Goal: Information Seeking & Learning: Learn about a topic

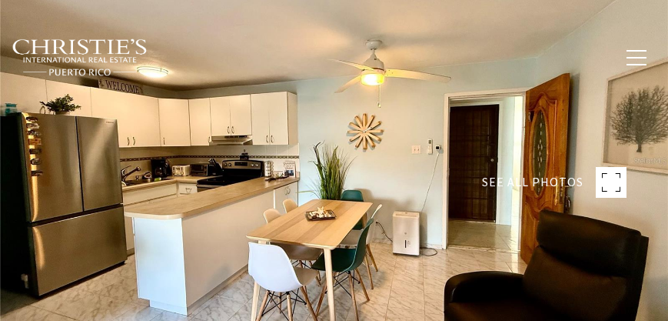
type input "********"
type input "*******"
type input "***"
type input "**********"
type input "**"
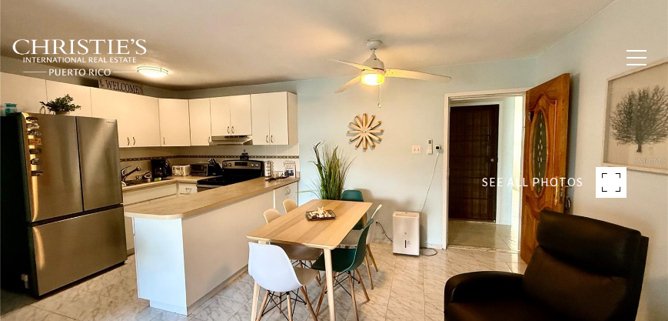
type input "**********"
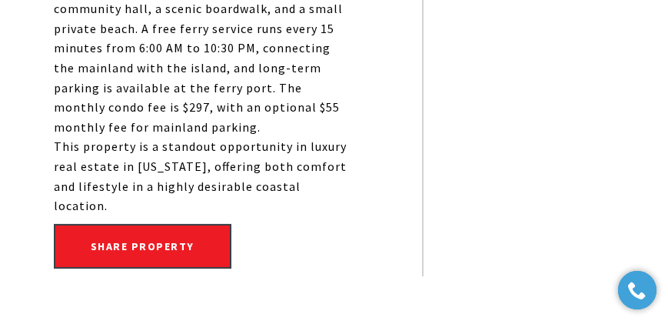
scroll to position [966, 0]
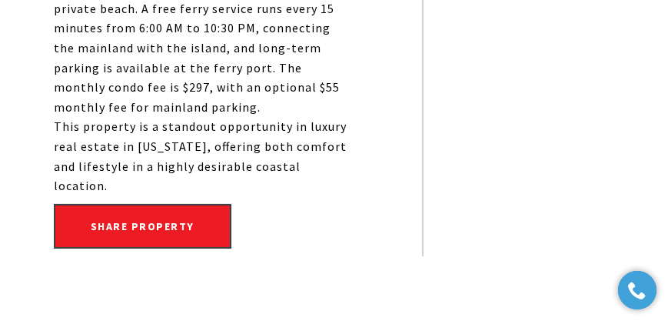
drag, startPoint x: 67, startPoint y: 145, endPoint x: 359, endPoint y: 127, distance: 292.7
copy div "is fully furnished 2-bedroom, 1-bathroom condo is located on the 6th floor of T…"
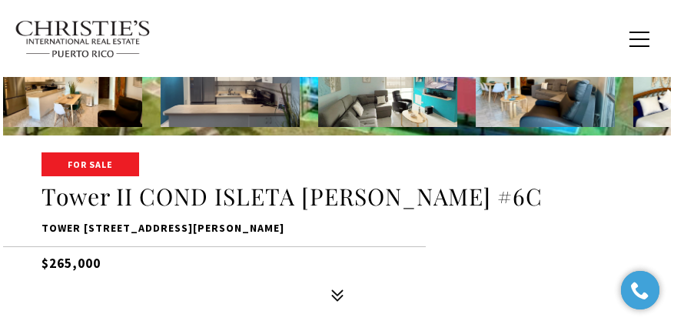
scroll to position [88, 0]
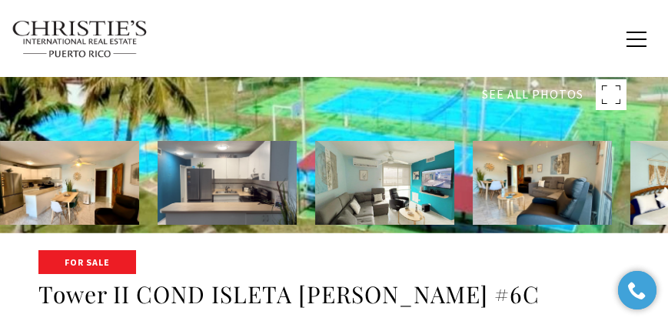
click at [610, 93] on rect at bounding box center [611, 94] width 31 height 31
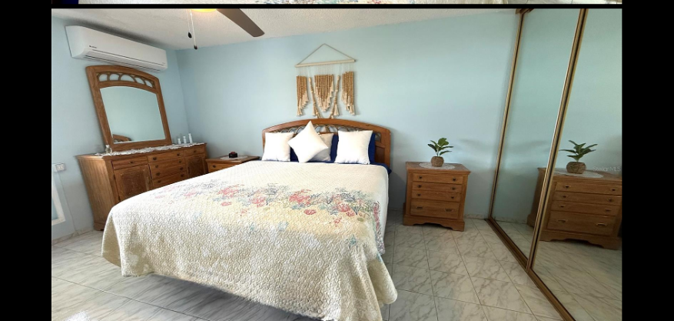
scroll to position [1669, 0]
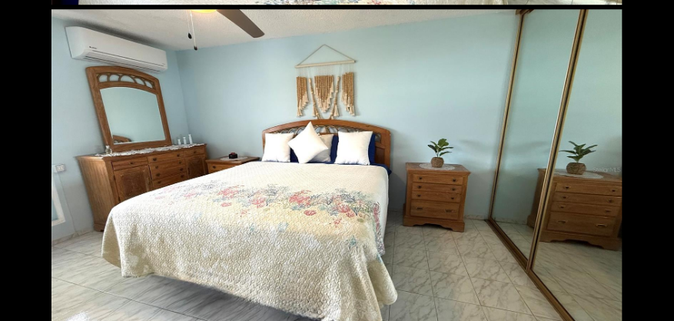
click at [366, 205] on div at bounding box center [337, 169] width 571 height 320
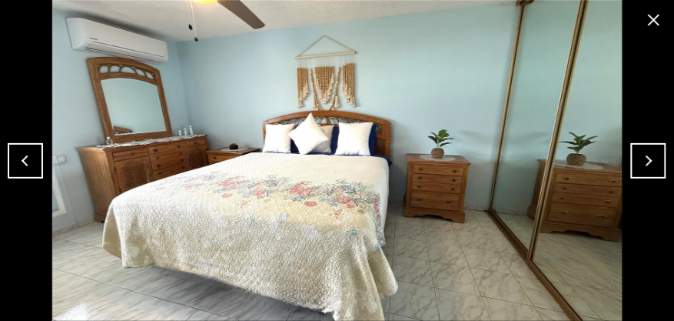
click at [659, 19] on button "close modal" at bounding box center [654, 20] width 25 height 25
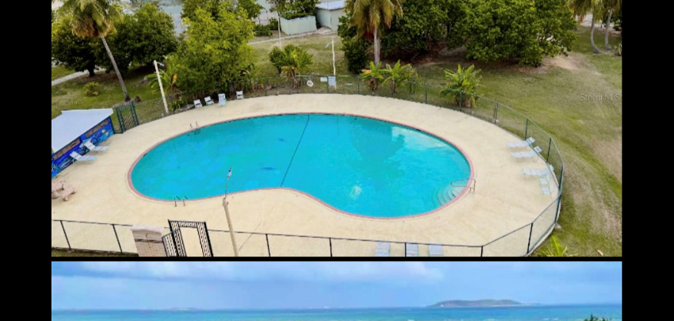
scroll to position [3997, 0]
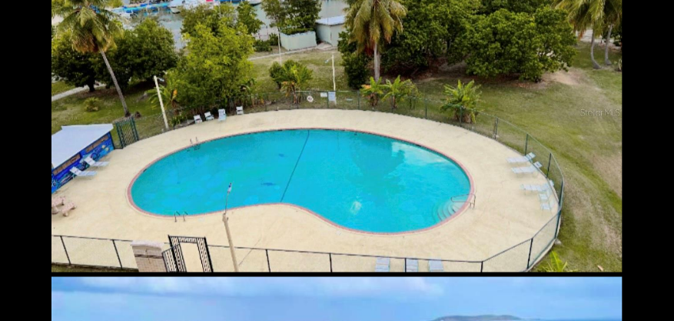
click at [336, 174] on div at bounding box center [337, 112] width 571 height 320
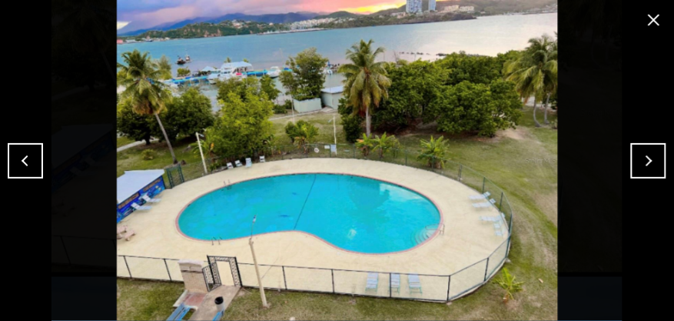
click at [641, 163] on button "Next" at bounding box center [648, 160] width 35 height 35
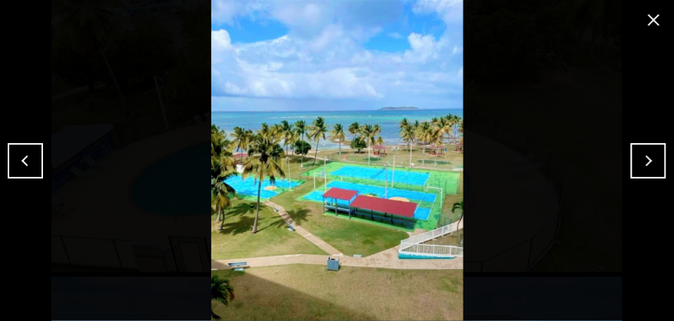
click at [650, 152] on button "Next" at bounding box center [648, 160] width 35 height 35
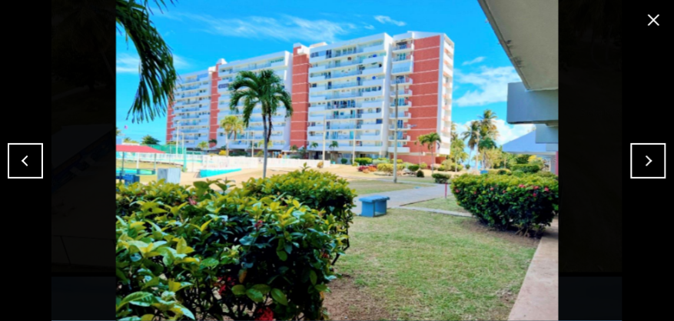
click at [650, 152] on button "Next" at bounding box center [648, 160] width 35 height 35
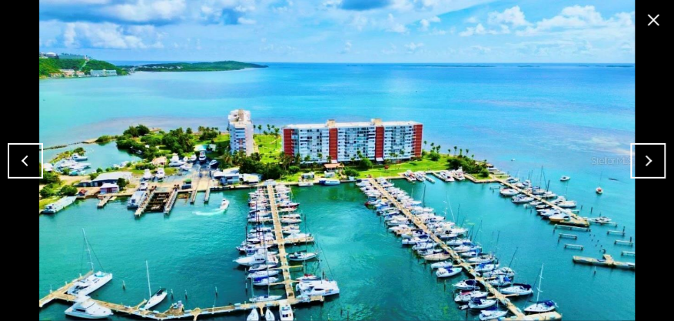
click at [650, 152] on button "Next" at bounding box center [648, 160] width 35 height 35
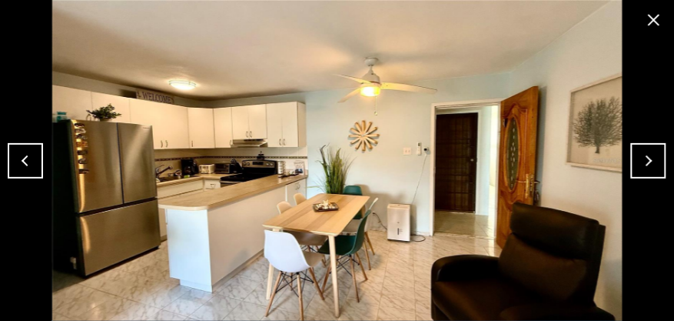
click at [647, 12] on button "close modal" at bounding box center [654, 20] width 25 height 25
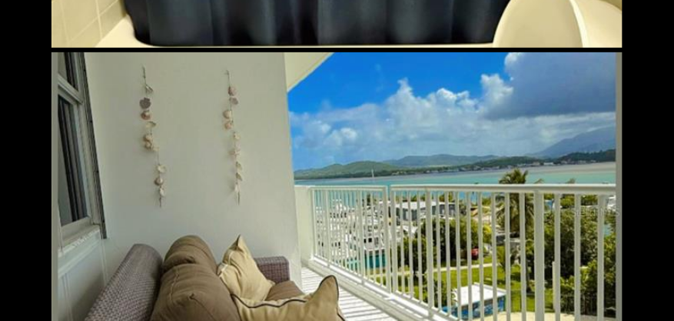
scroll to position [2923, 0]
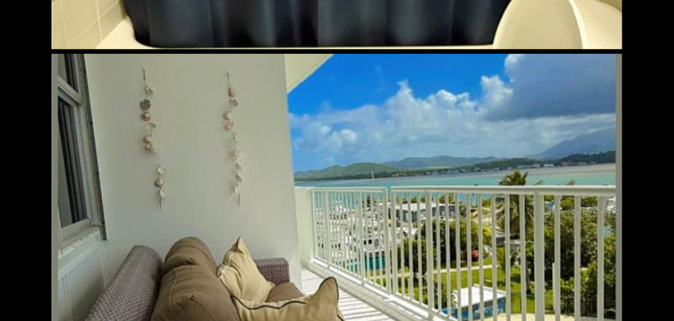
click at [500, 221] on div at bounding box center [337, 214] width 571 height 320
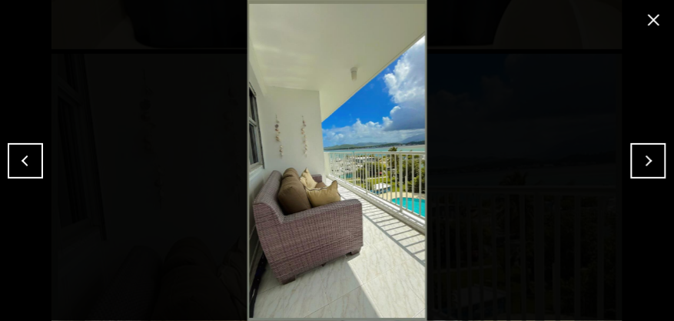
click at [35, 152] on button "Previous" at bounding box center [25, 160] width 35 height 35
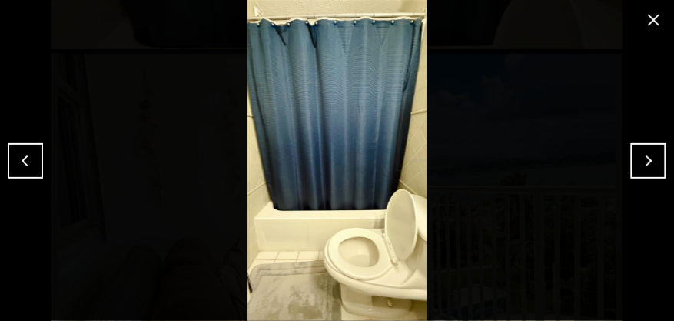
click at [35, 152] on button "Previous" at bounding box center [25, 160] width 35 height 35
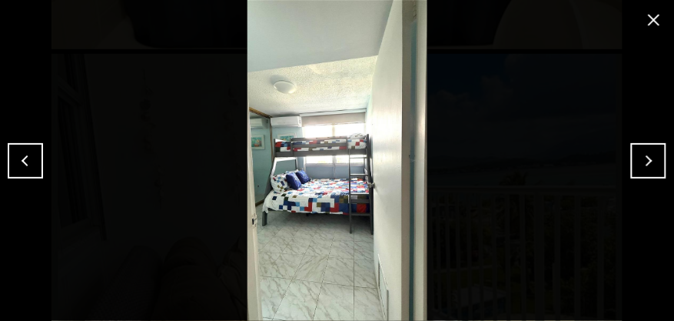
click at [35, 152] on button "Previous" at bounding box center [25, 160] width 35 height 35
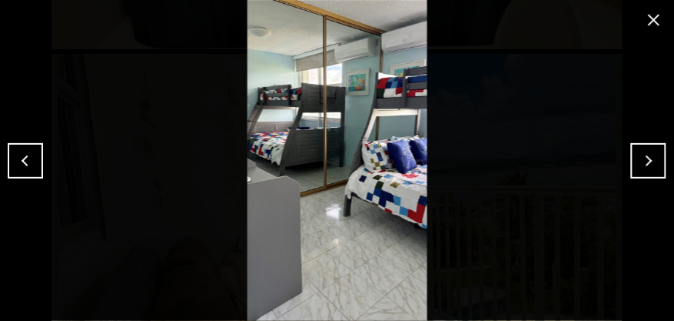
click at [35, 152] on button "Previous" at bounding box center [25, 160] width 35 height 35
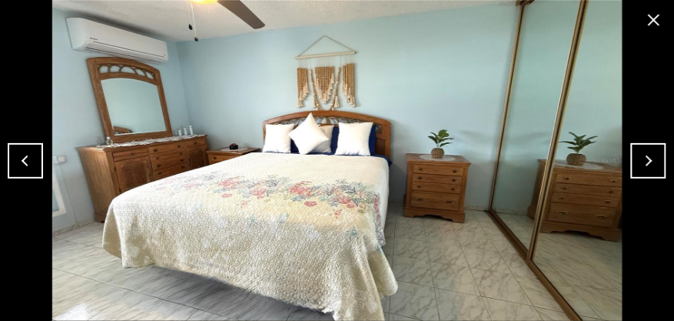
click at [637, 161] on button "Next" at bounding box center [648, 160] width 35 height 35
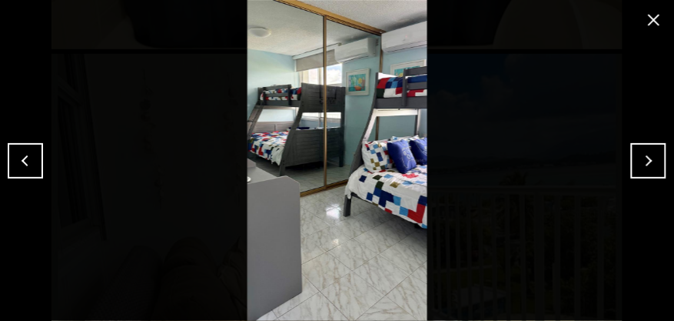
click at [15, 160] on button "Previous" at bounding box center [25, 160] width 35 height 35
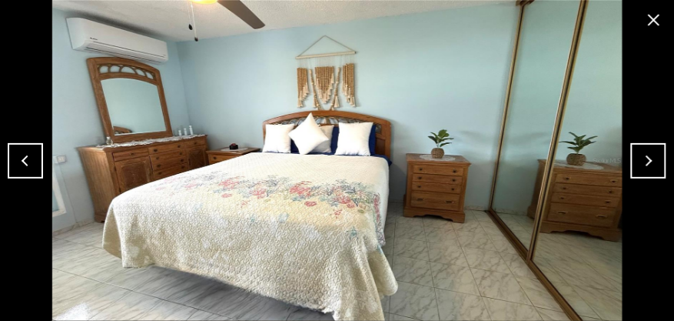
click at [15, 160] on button "Previous" at bounding box center [25, 160] width 35 height 35
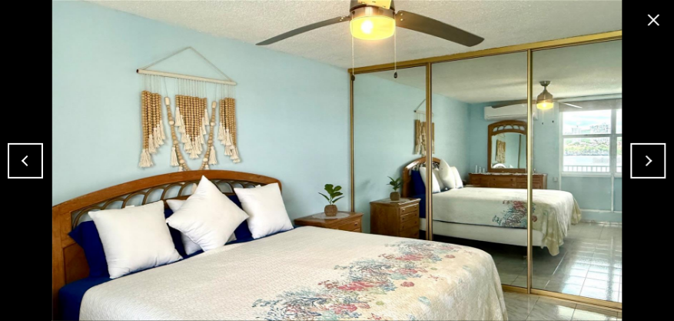
click at [15, 160] on button "Previous" at bounding box center [25, 160] width 35 height 35
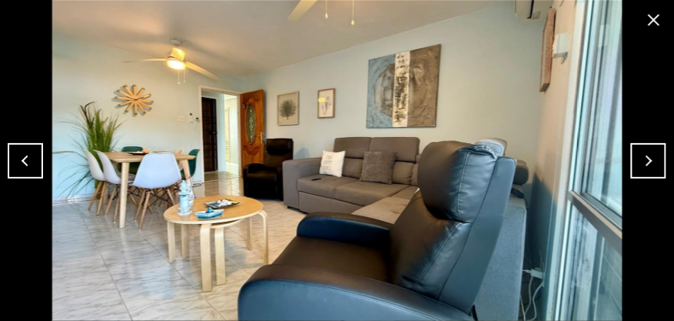
click at [15, 160] on button "Previous" at bounding box center [25, 160] width 35 height 35
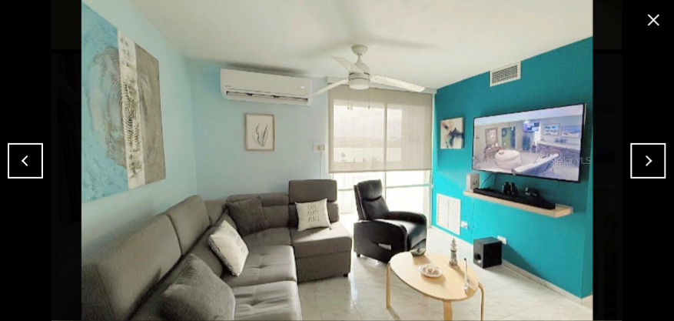
click at [15, 160] on button "Previous" at bounding box center [25, 160] width 35 height 35
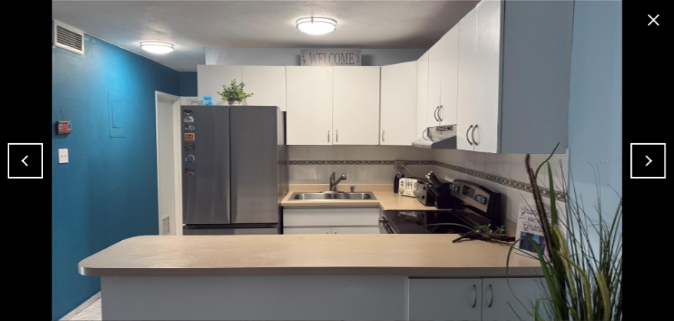
click at [15, 160] on button "Previous" at bounding box center [25, 160] width 35 height 35
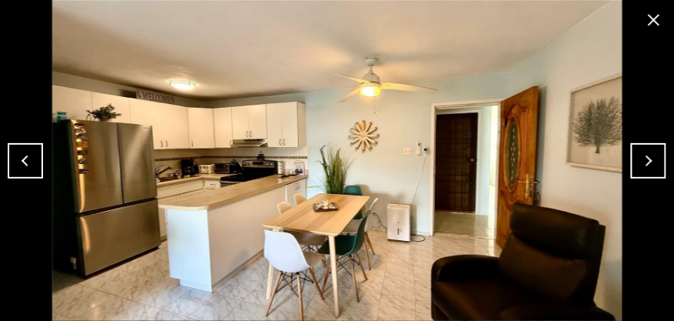
click at [15, 160] on button "Previous" at bounding box center [25, 160] width 35 height 35
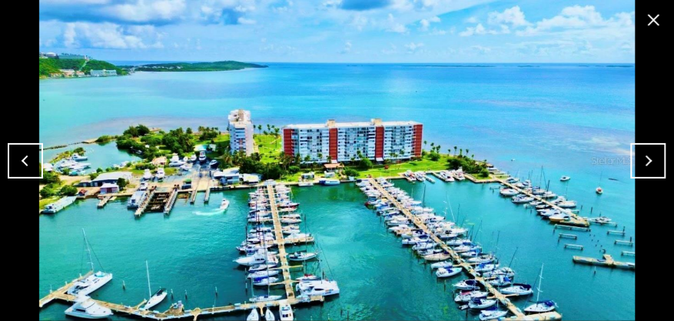
click at [15, 160] on button "Previous" at bounding box center [25, 160] width 35 height 35
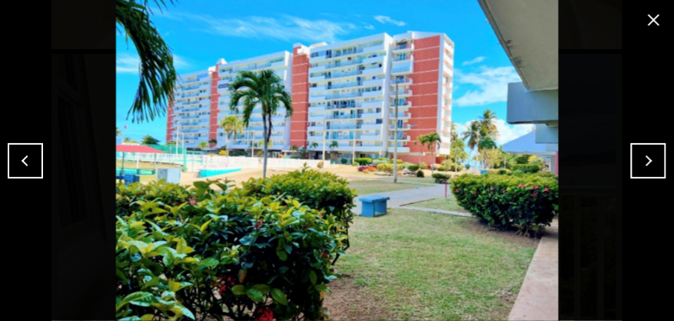
click at [15, 160] on button "Previous" at bounding box center [25, 160] width 35 height 35
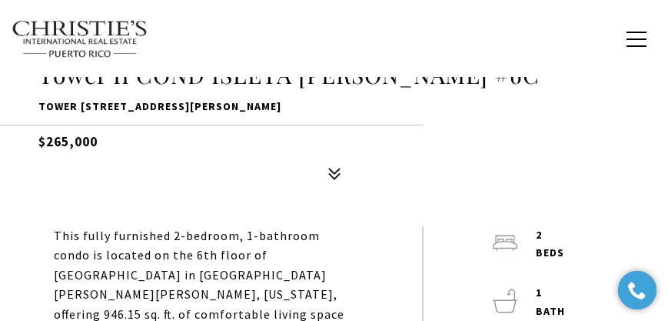
scroll to position [307, 0]
